Goal: Transaction & Acquisition: Purchase product/service

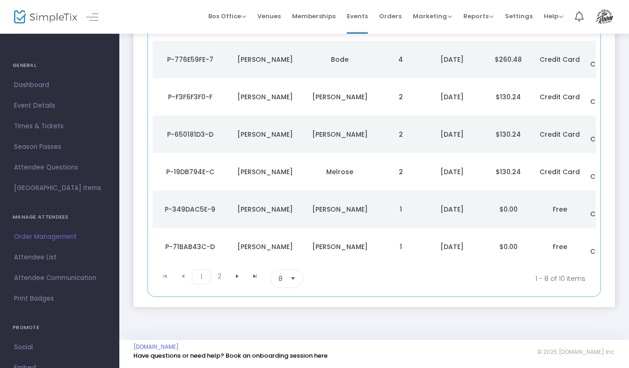
scroll to position [226, 0]
click at [222, 279] on span "2" at bounding box center [220, 276] width 18 height 14
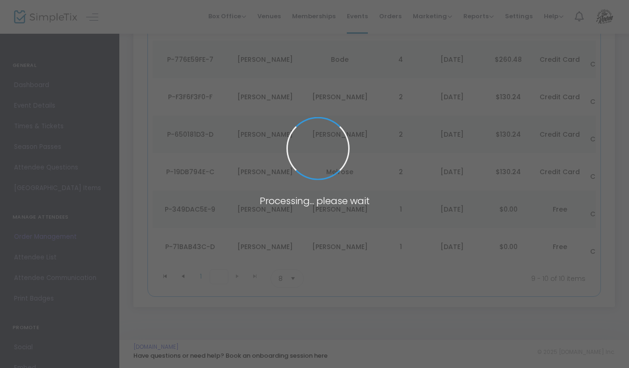
scroll to position [1, 0]
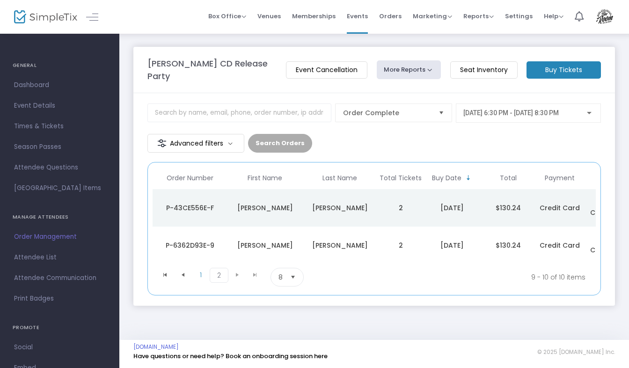
click at [571, 73] on m-button "Buy Tickets" at bounding box center [564, 69] width 74 height 17
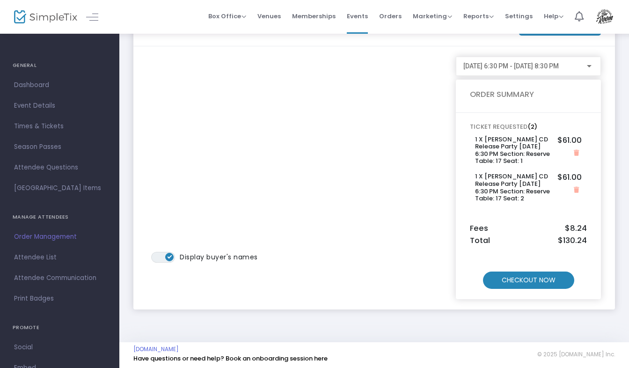
scroll to position [38, 0]
click at [576, 151] on icon "Close" at bounding box center [576, 153] width 5 height 6
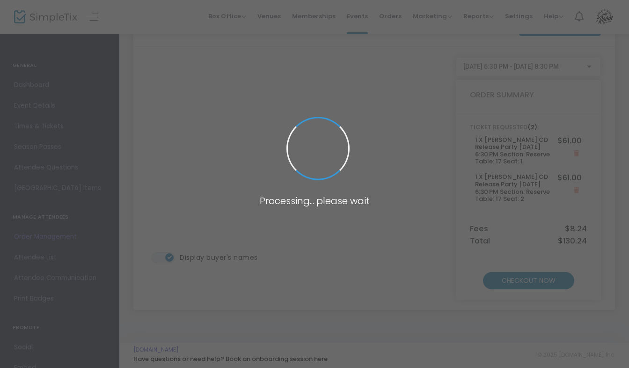
scroll to position [5, 0]
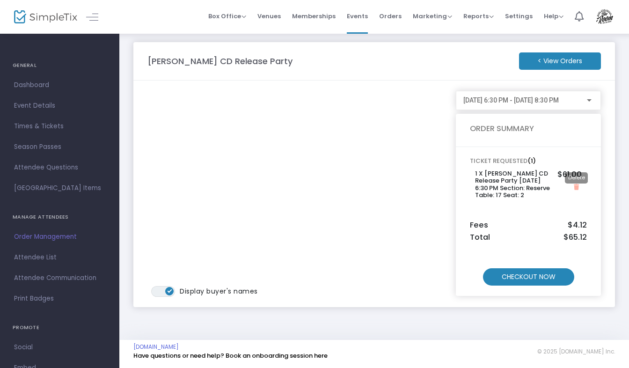
click at [575, 186] on icon "Close" at bounding box center [576, 187] width 5 height 6
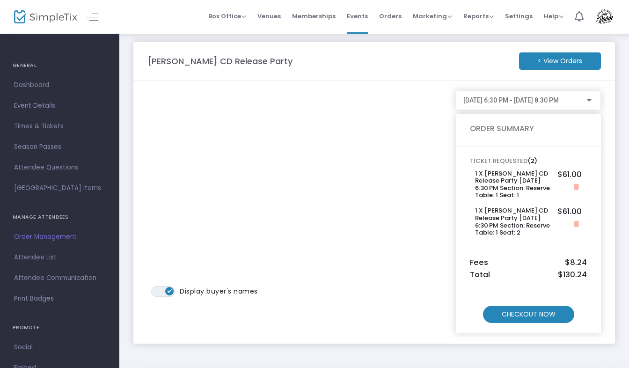
click at [516, 311] on m-button "CHECKOUT NOW" at bounding box center [528, 314] width 91 height 17
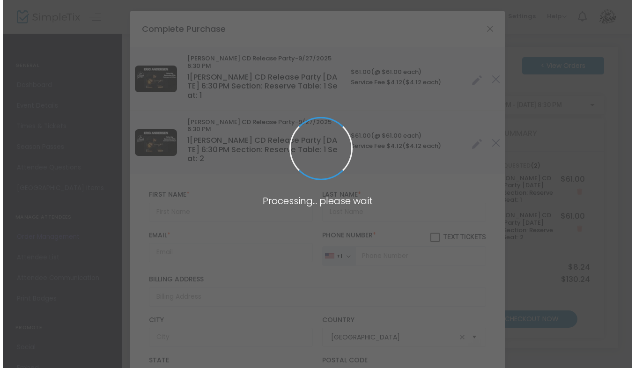
scroll to position [0, 0]
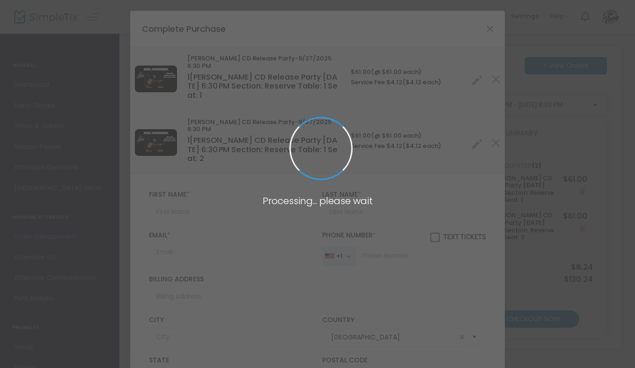
type input "[US_STATE]"
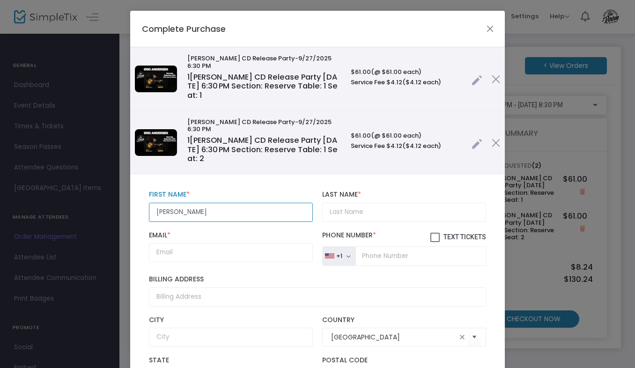
type input "[PERSON_NAME]"
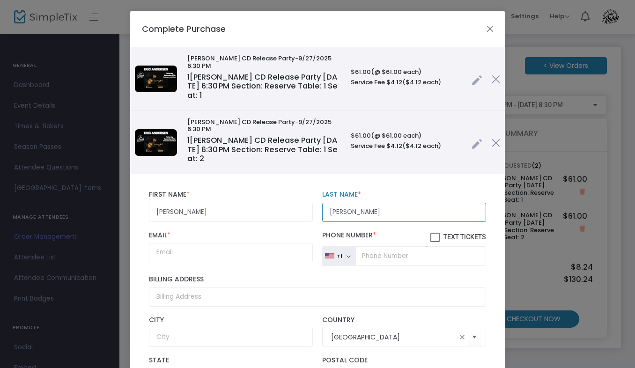
type input "[PERSON_NAME]"
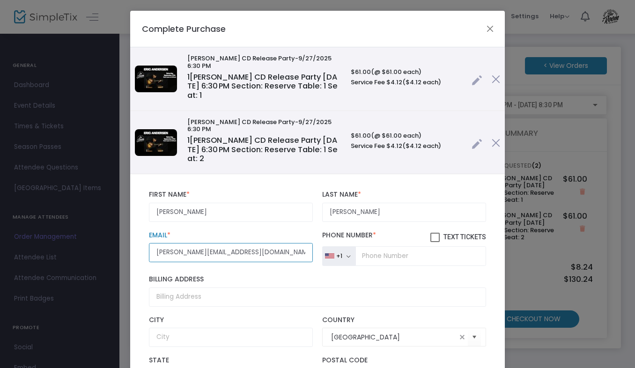
type input "[PERSON_NAME][EMAIL_ADDRESS][DOMAIN_NAME]"
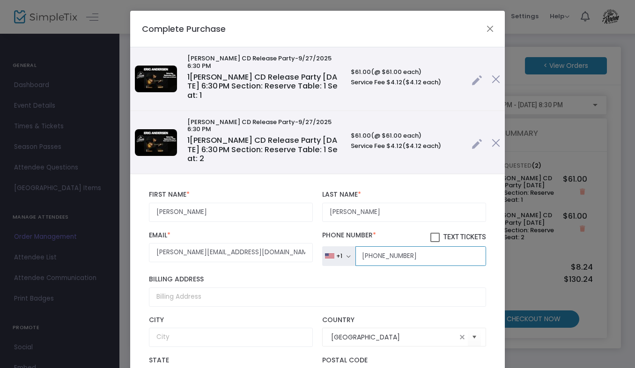
type input "[PHONE_NUMBER]"
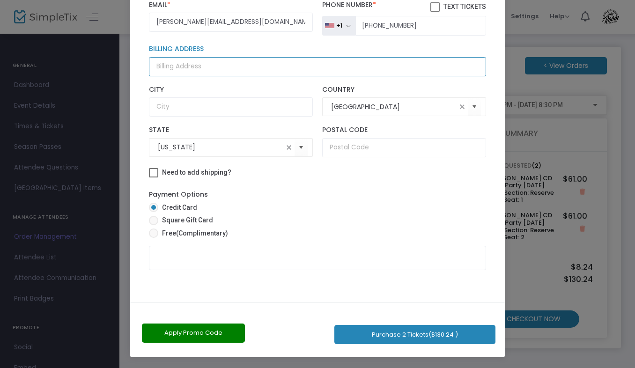
scroll to position [71, 0]
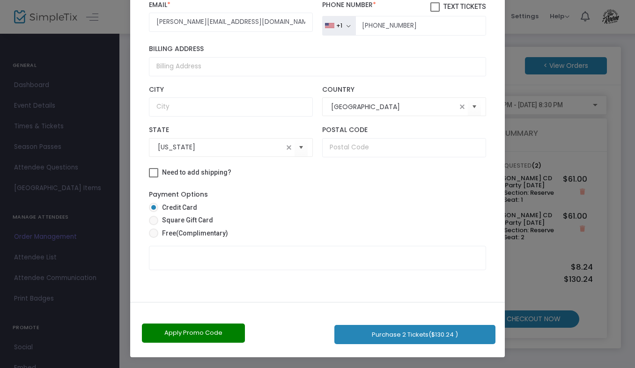
click at [210, 336] on button "Apply Promo Code" at bounding box center [193, 333] width 103 height 19
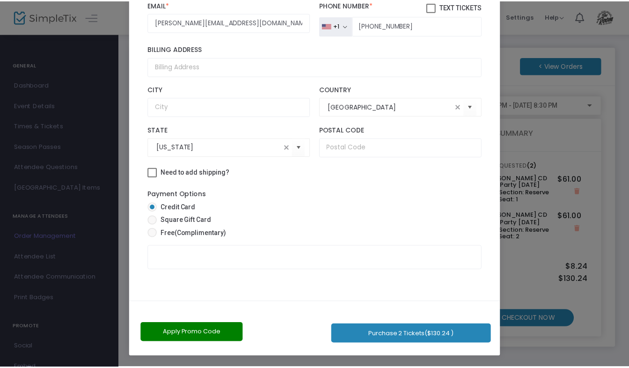
scroll to position [70, 0]
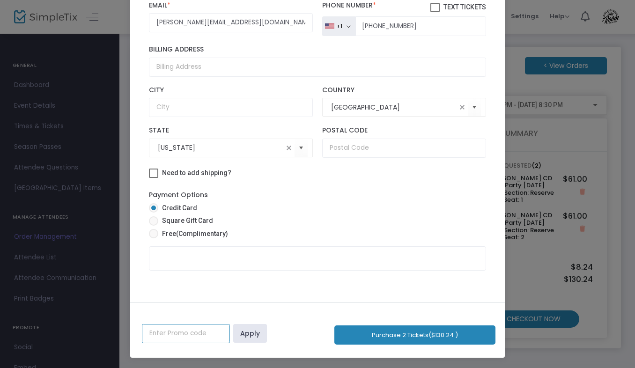
click at [161, 339] on input "text" at bounding box center [186, 333] width 88 height 19
type input "Sponsor"
click at [245, 335] on link "Apply" at bounding box center [250, 333] width 34 height 19
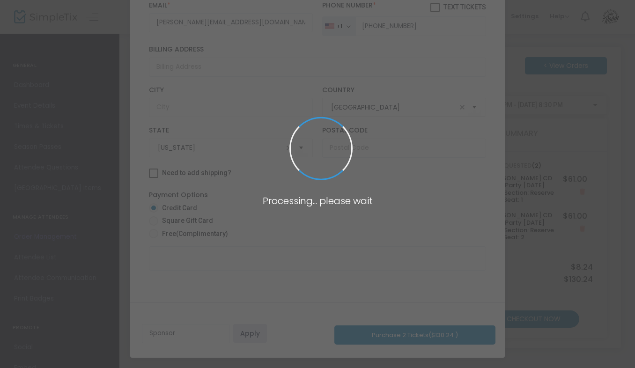
radio input "true"
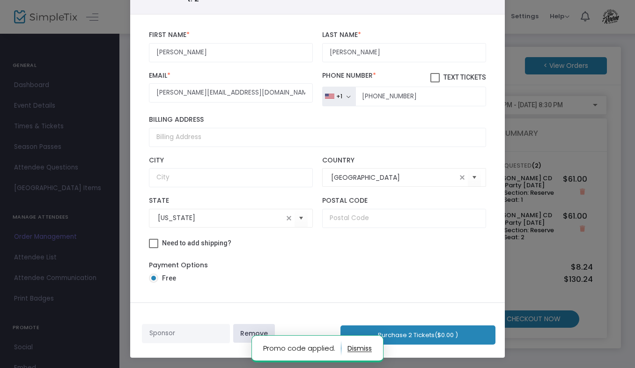
click at [413, 333] on button "Purchase 2 Tickets ($0.00 )" at bounding box center [417, 334] width 155 height 19
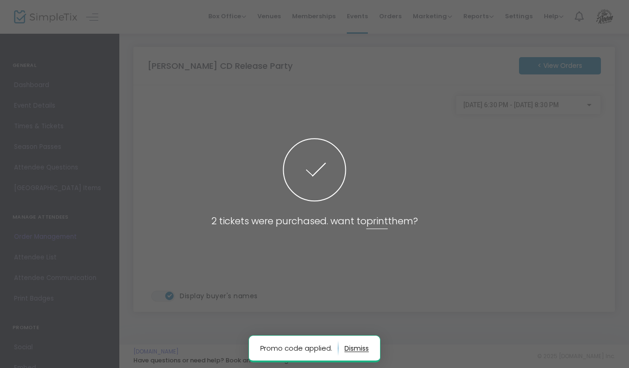
click at [481, 254] on span at bounding box center [314, 184] width 629 height 368
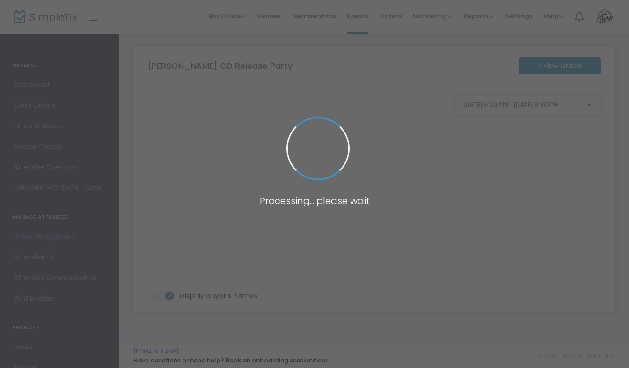
scroll to position [5, 0]
click at [481, 254] on span at bounding box center [314, 184] width 629 height 368
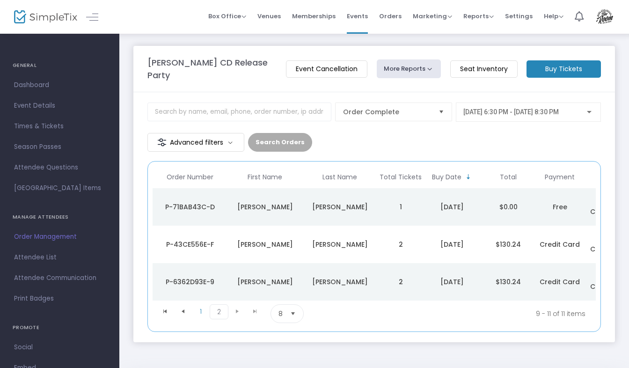
scroll to position [0, 0]
click at [199, 315] on span "1" at bounding box center [201, 312] width 18 height 14
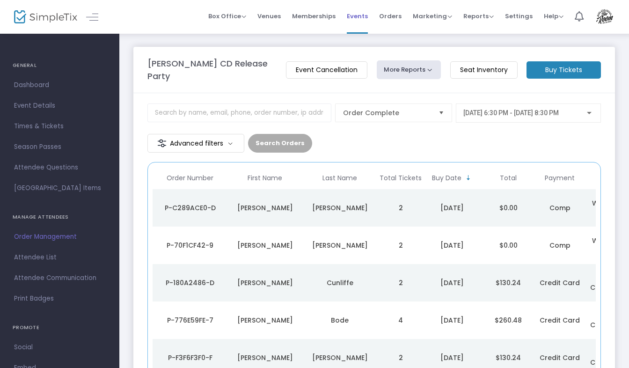
click at [354, 17] on span "Events" at bounding box center [357, 16] width 21 height 24
